Goal: Information Seeking & Learning: Compare options

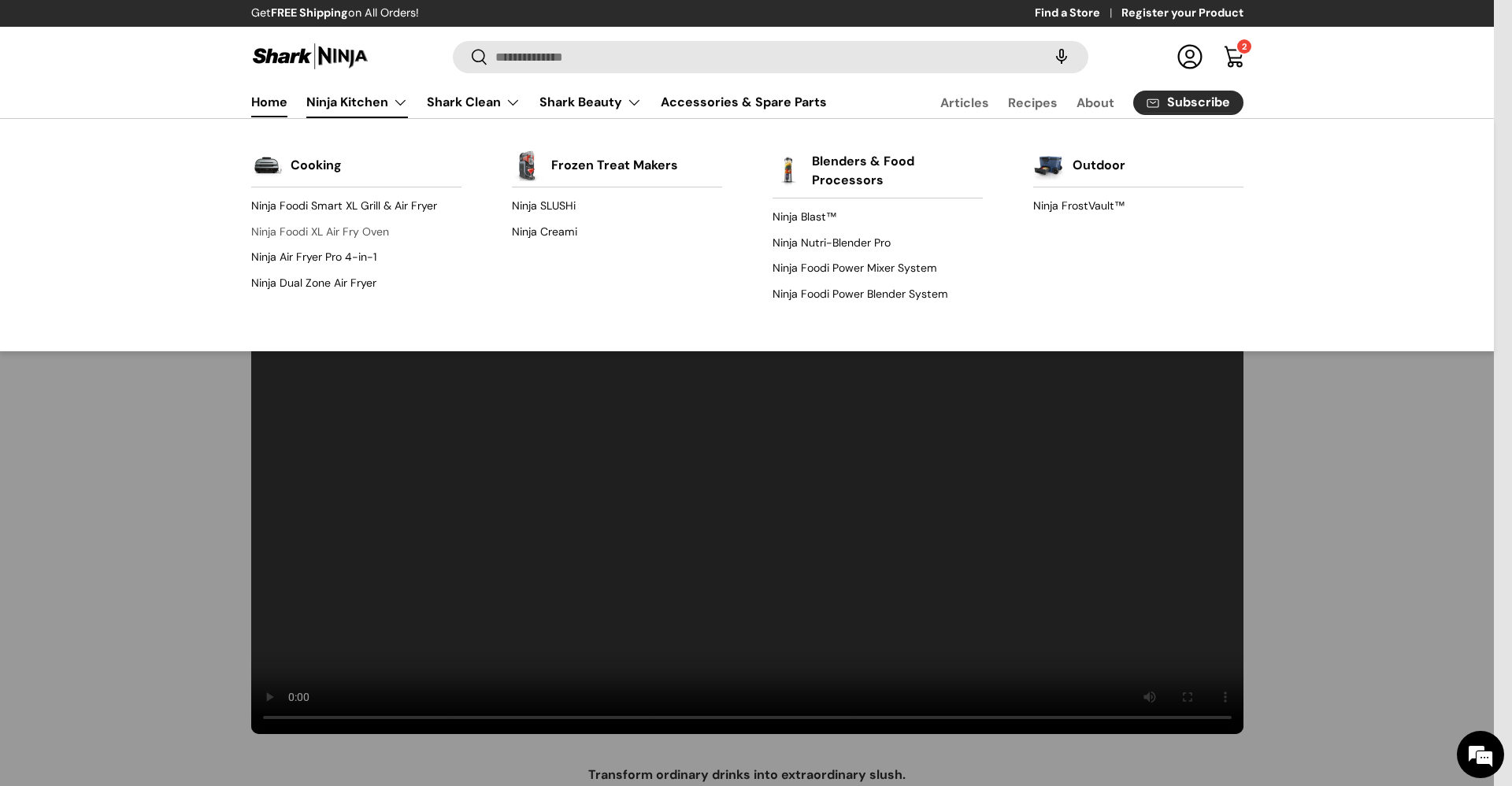
click at [377, 223] on link "Ninja Foodi XL Air Fry Oven" at bounding box center [357, 232] width 210 height 25
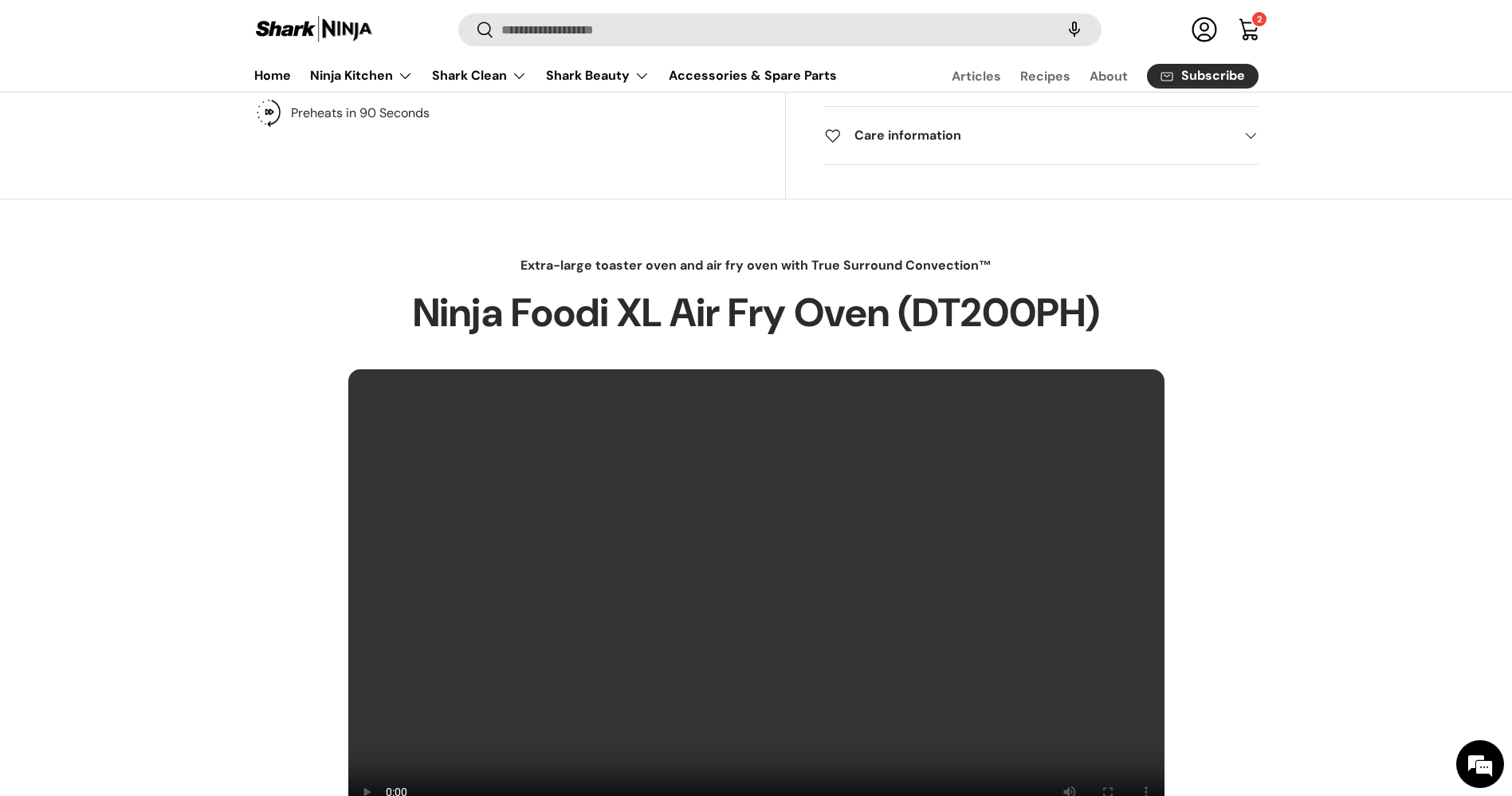
scroll to position [359, 0]
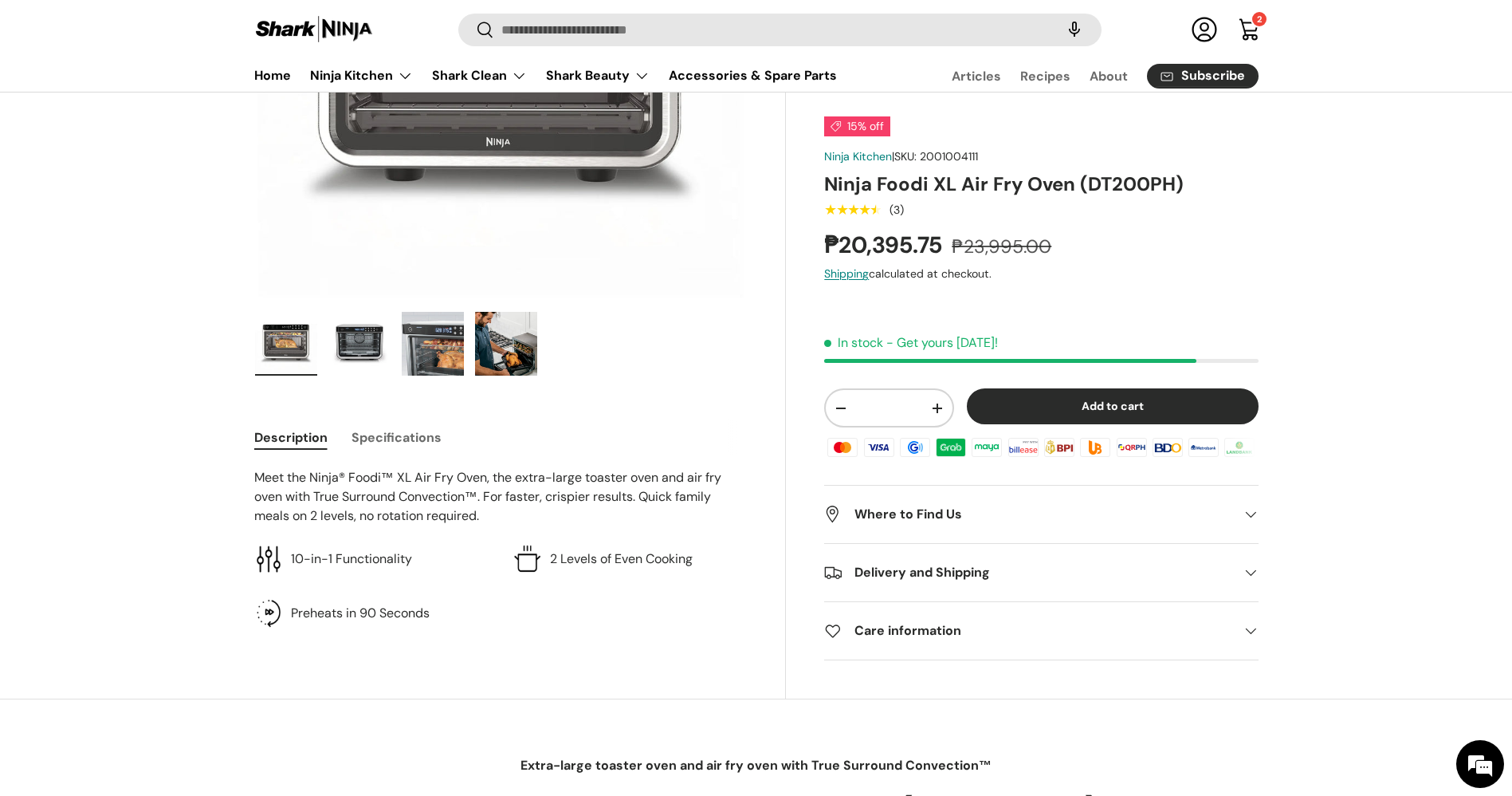
click at [398, 442] on button "Specifications" at bounding box center [396, 437] width 90 height 36
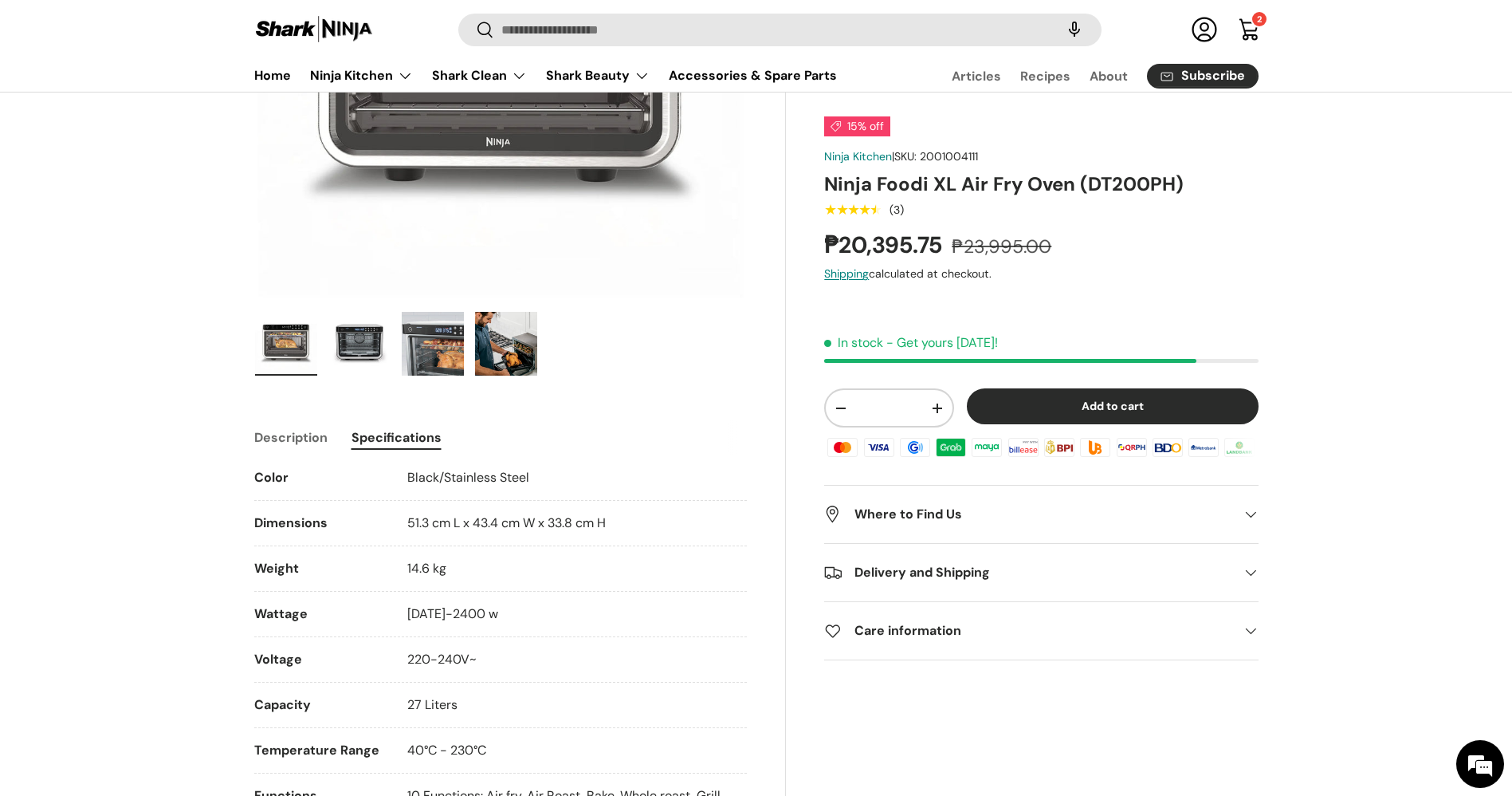
drag, startPoint x: 467, startPoint y: 707, endPoint x: 255, endPoint y: 701, distance: 212.1
click at [255, 701] on li "Capacity 27 Liters" at bounding box center [501, 712] width 494 height 33
copy li "Capacity 27 Liters"
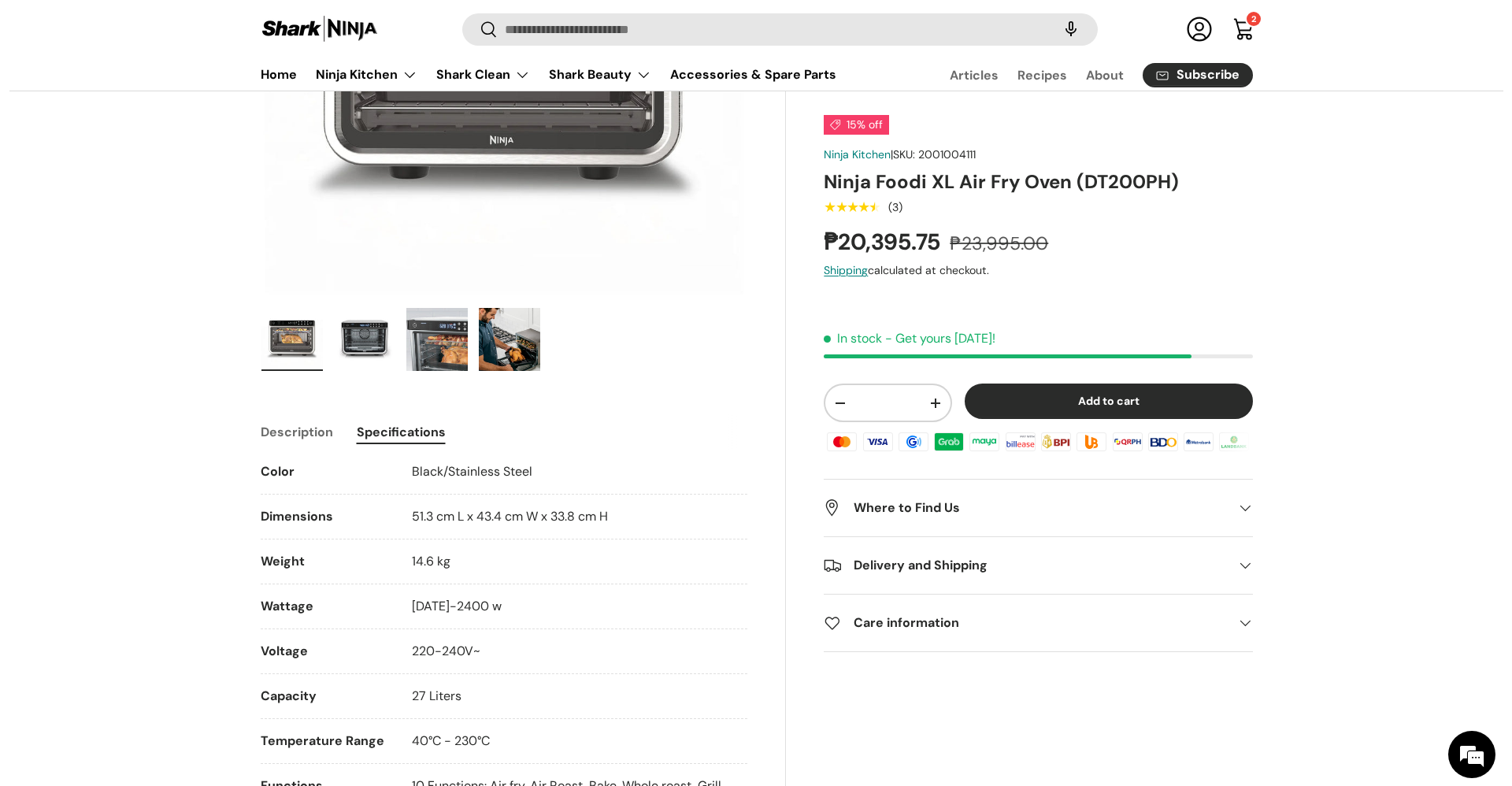
scroll to position [0, 0]
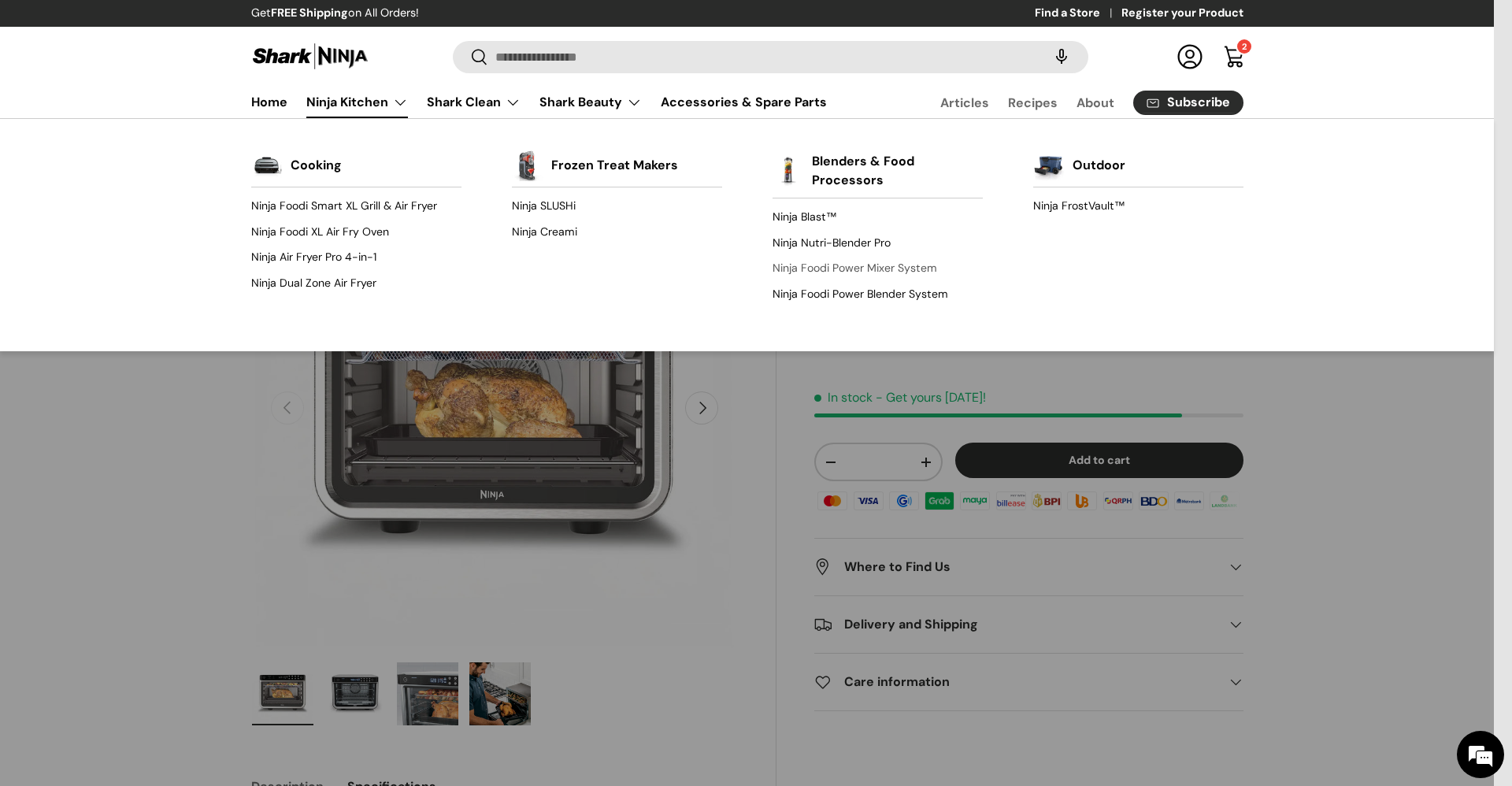
click at [840, 263] on link "Ninja Foodi Power Mixer System" at bounding box center [878, 269] width 210 height 25
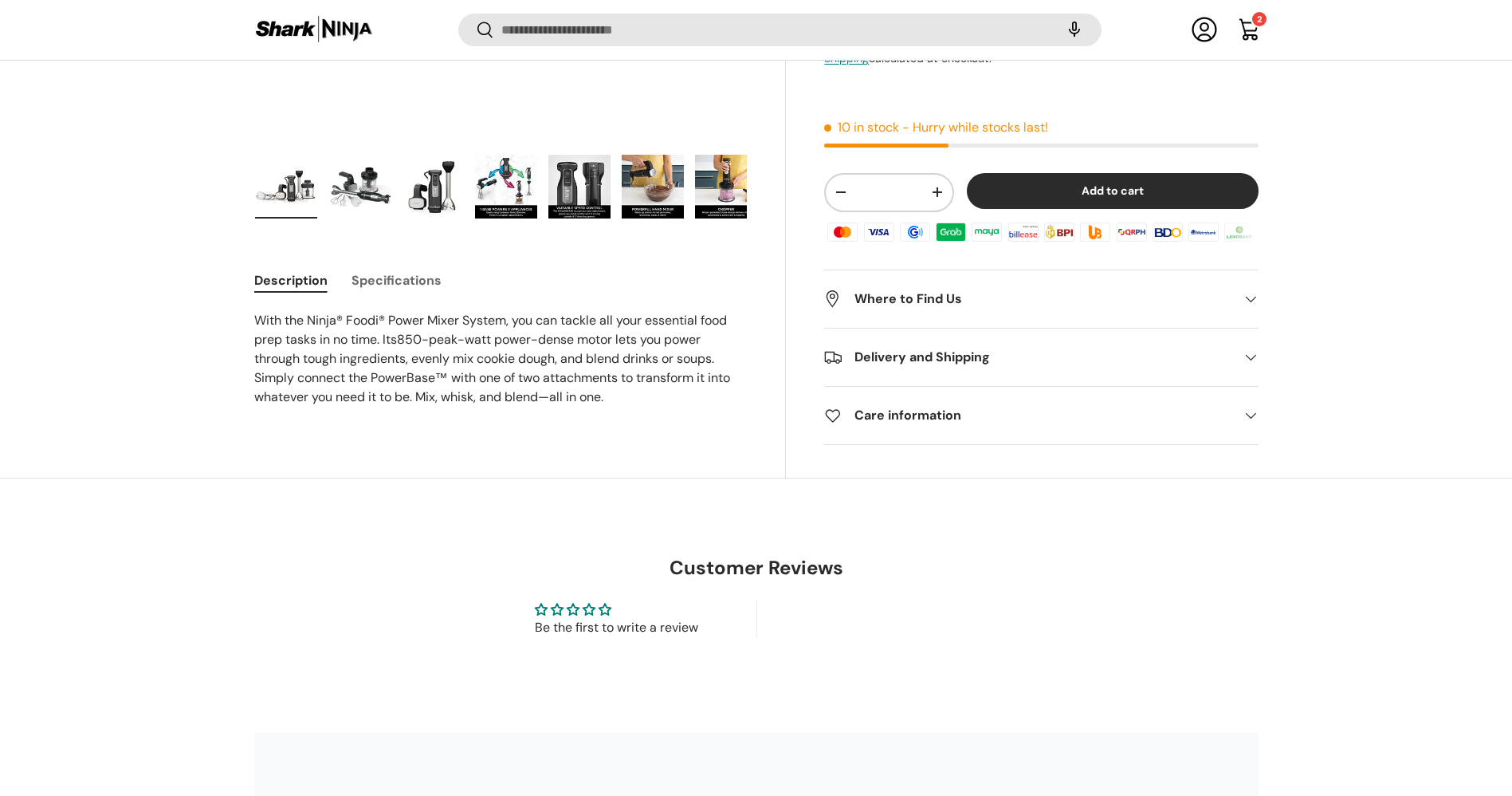
drag, startPoint x: 1530, startPoint y: 139, endPoint x: 702, endPoint y: 287, distance: 841.1
click at [1511, 304] on html "Skip to content Get FREE Shipping on All Orders! Find a Store Register your Pro…" at bounding box center [756, 731] width 1512 height 2486
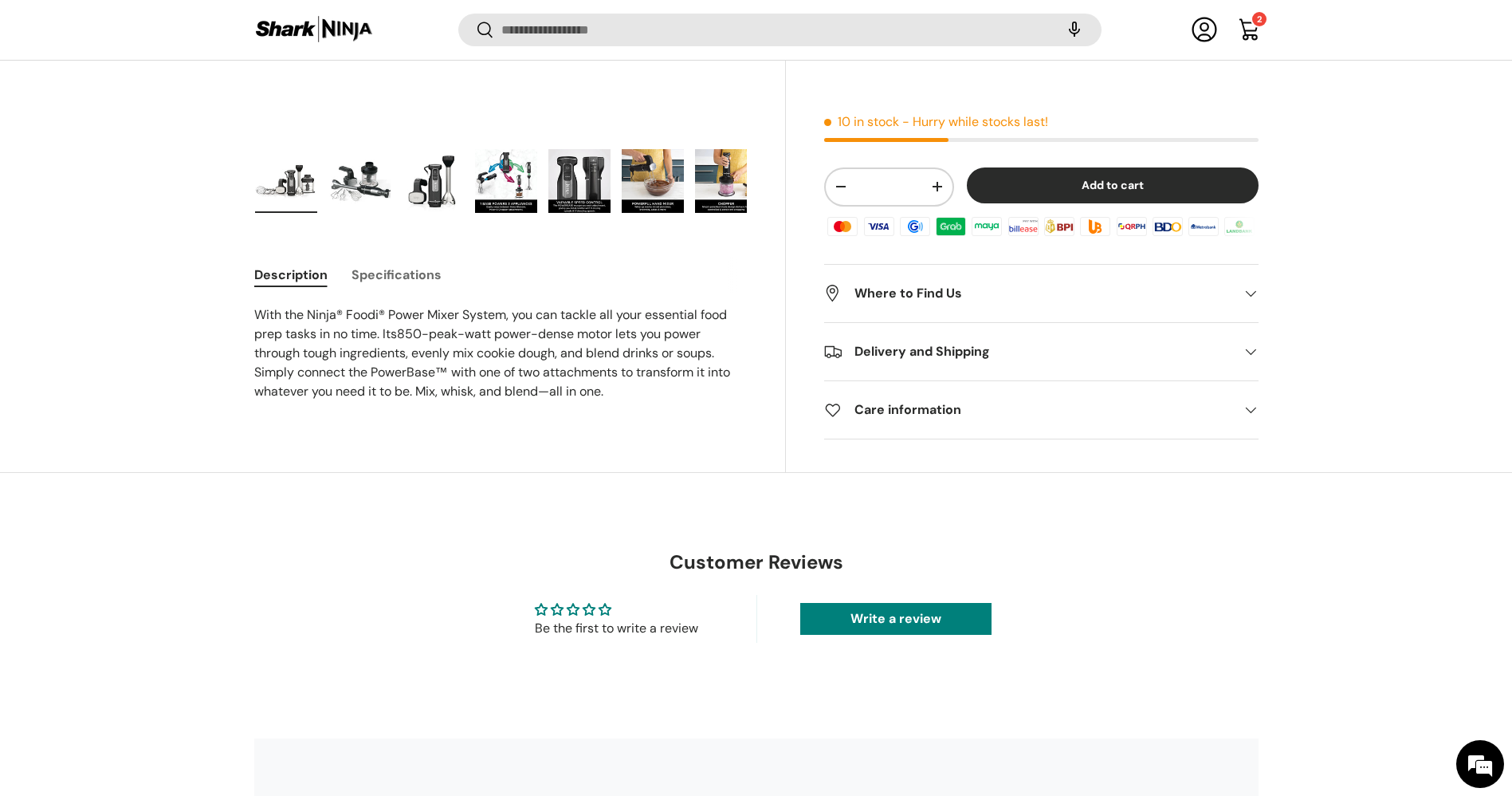
click at [381, 267] on button "Specifications" at bounding box center [396, 275] width 90 height 36
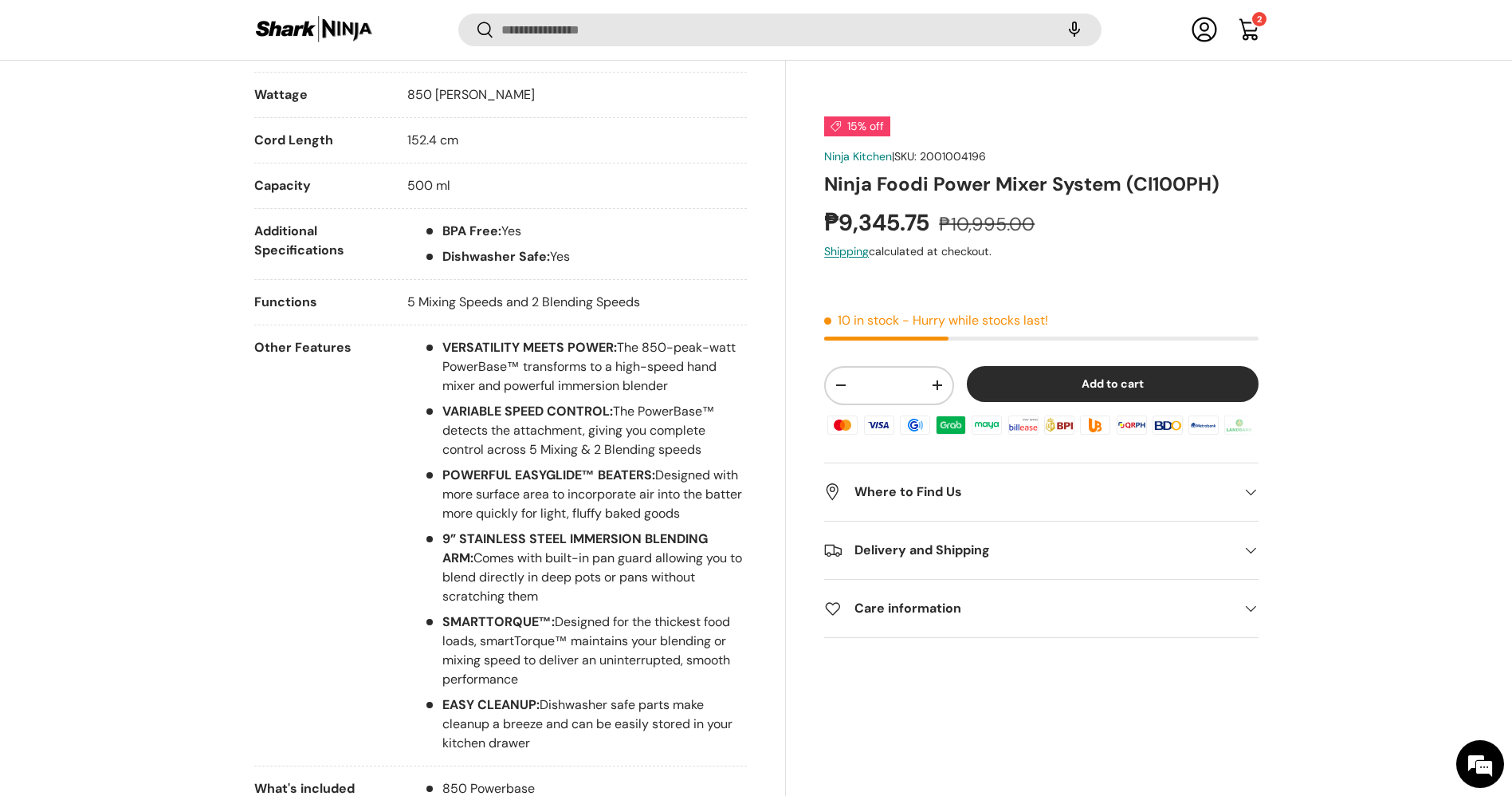
scroll to position [870, 0]
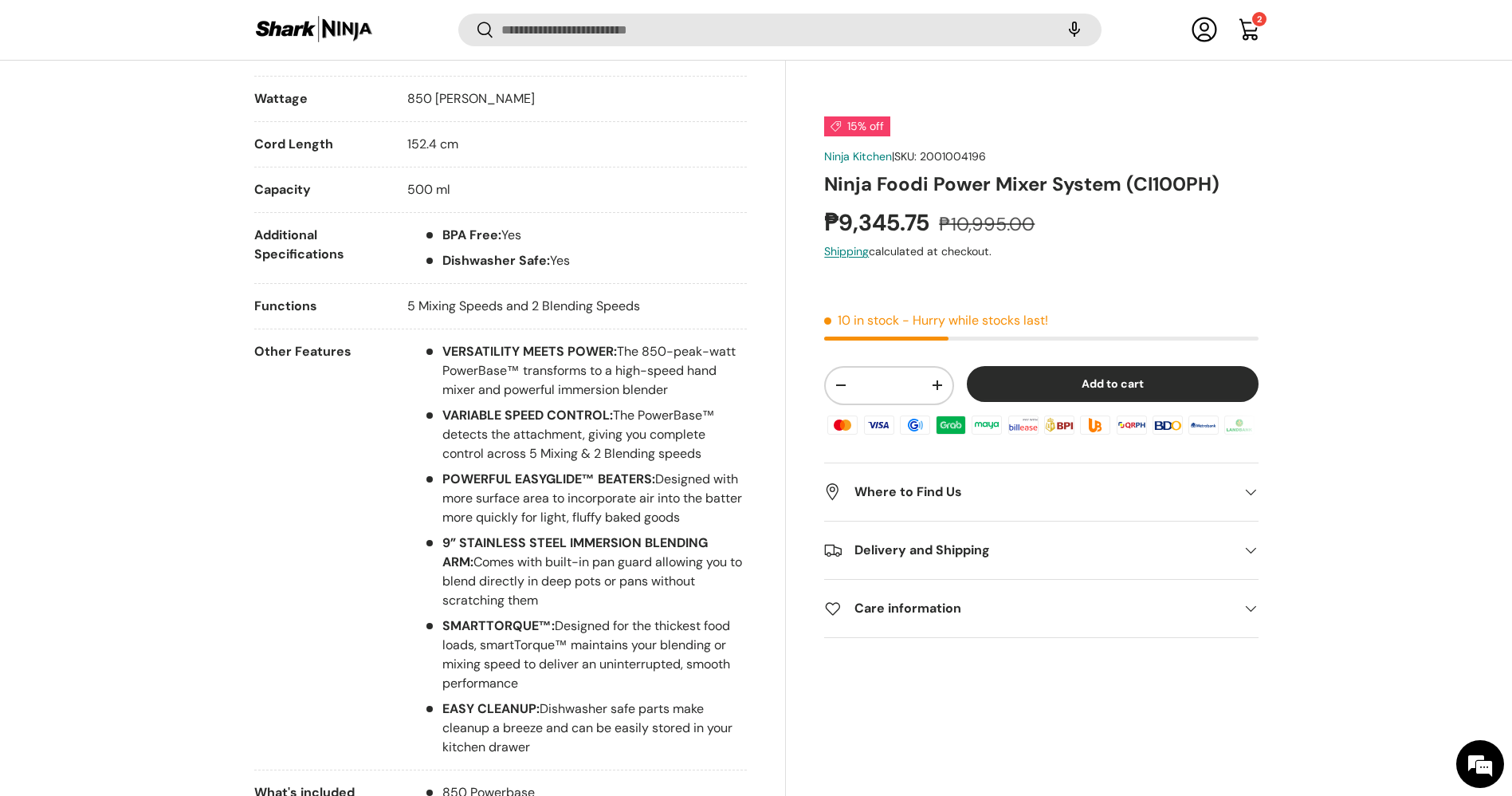
click at [1171, 128] on div "15% off" at bounding box center [1041, 127] width 434 height 22
